Goal: Navigation & Orientation: Find specific page/section

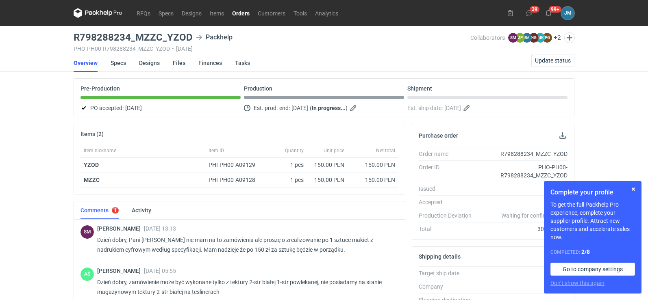
click at [94, 11] on icon at bounding box center [98, 13] width 49 height 10
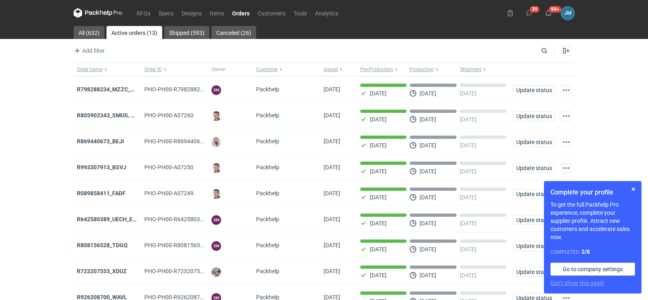
click at [84, 13] on icon at bounding box center [98, 13] width 49 height 10
